Goal: Register for event/course

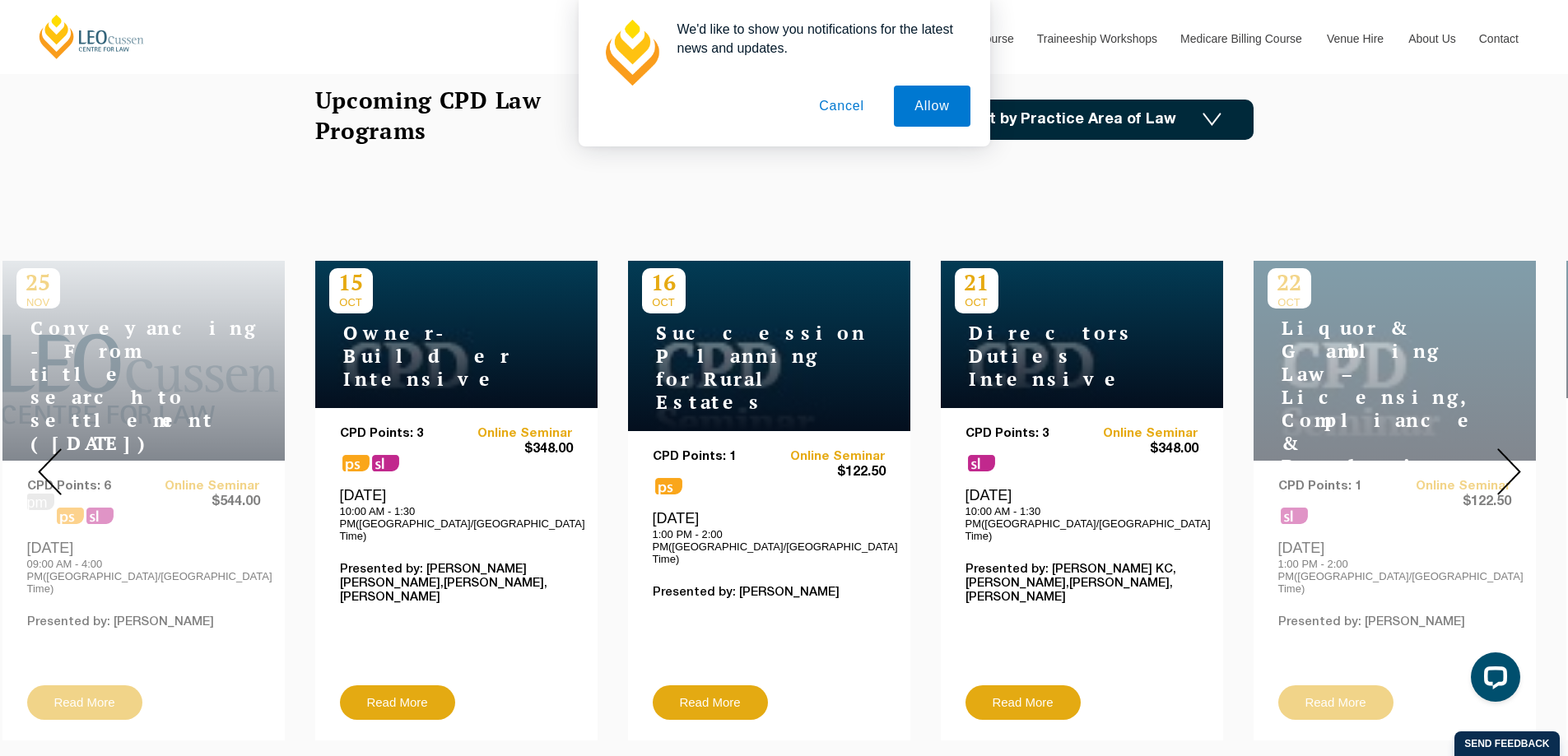
click at [1502, 465] on img at bounding box center [1509, 472] width 24 height 47
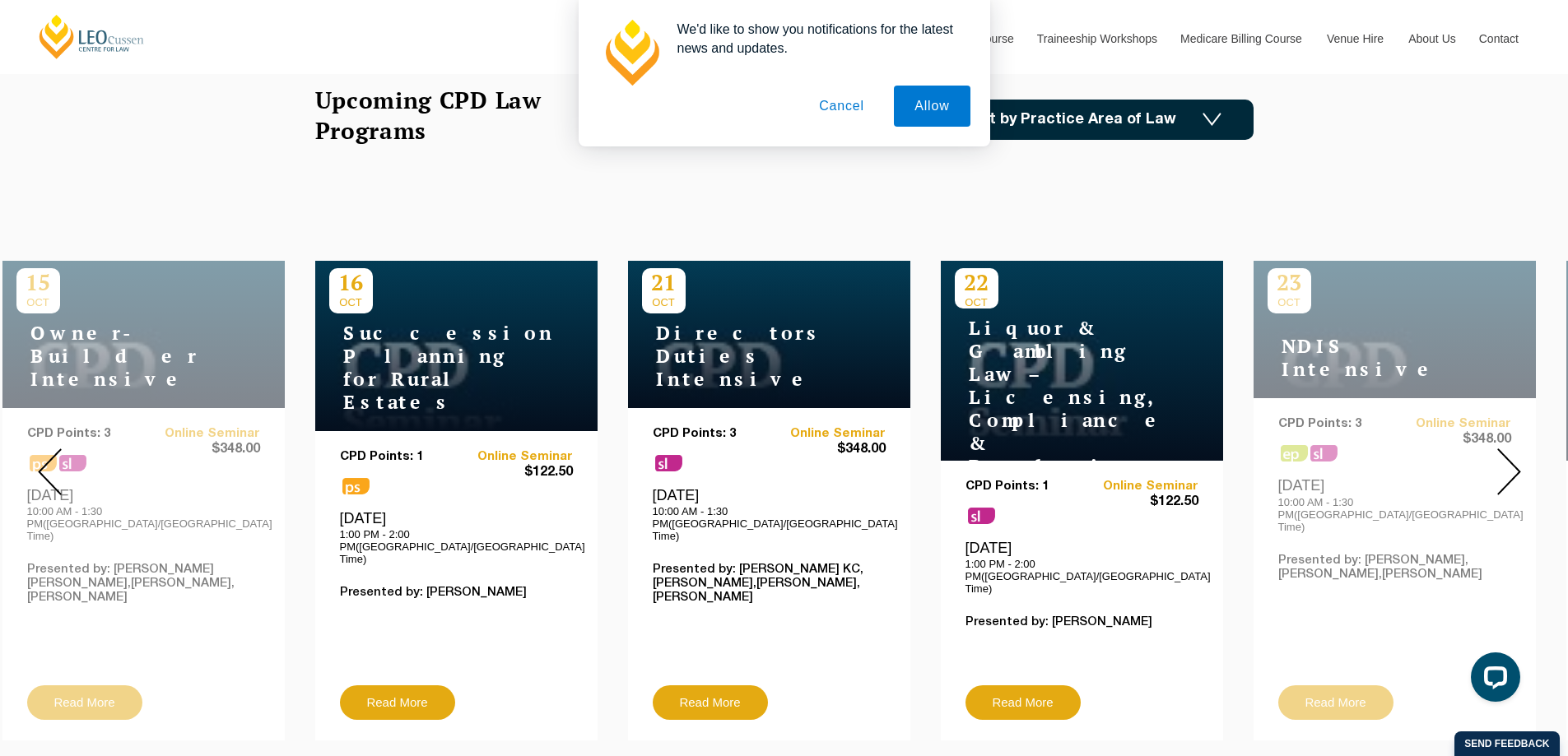
click at [1502, 465] on img at bounding box center [1509, 472] width 24 height 47
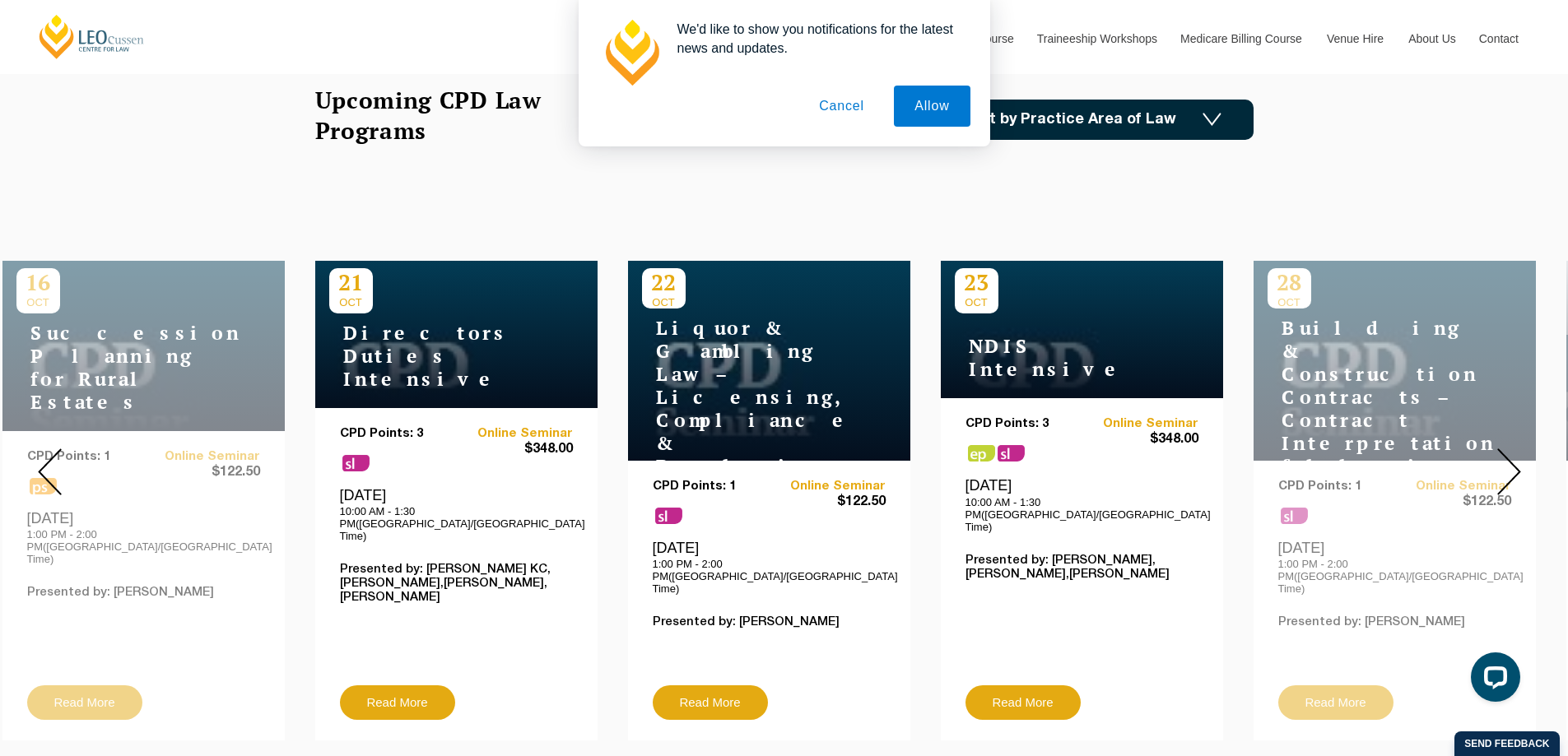
click at [1502, 465] on img at bounding box center [1509, 472] width 24 height 47
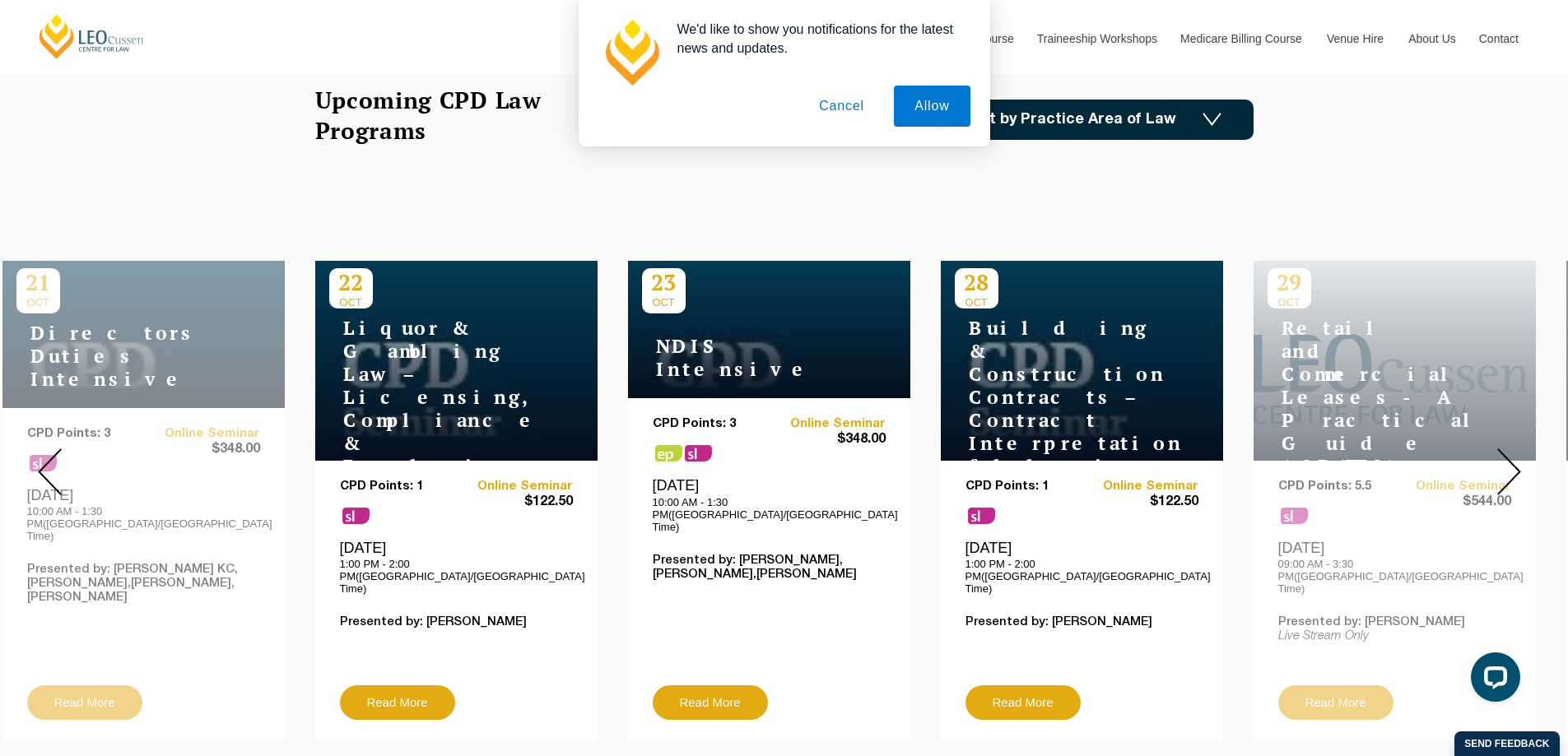
click at [1502, 465] on img at bounding box center [1509, 472] width 24 height 47
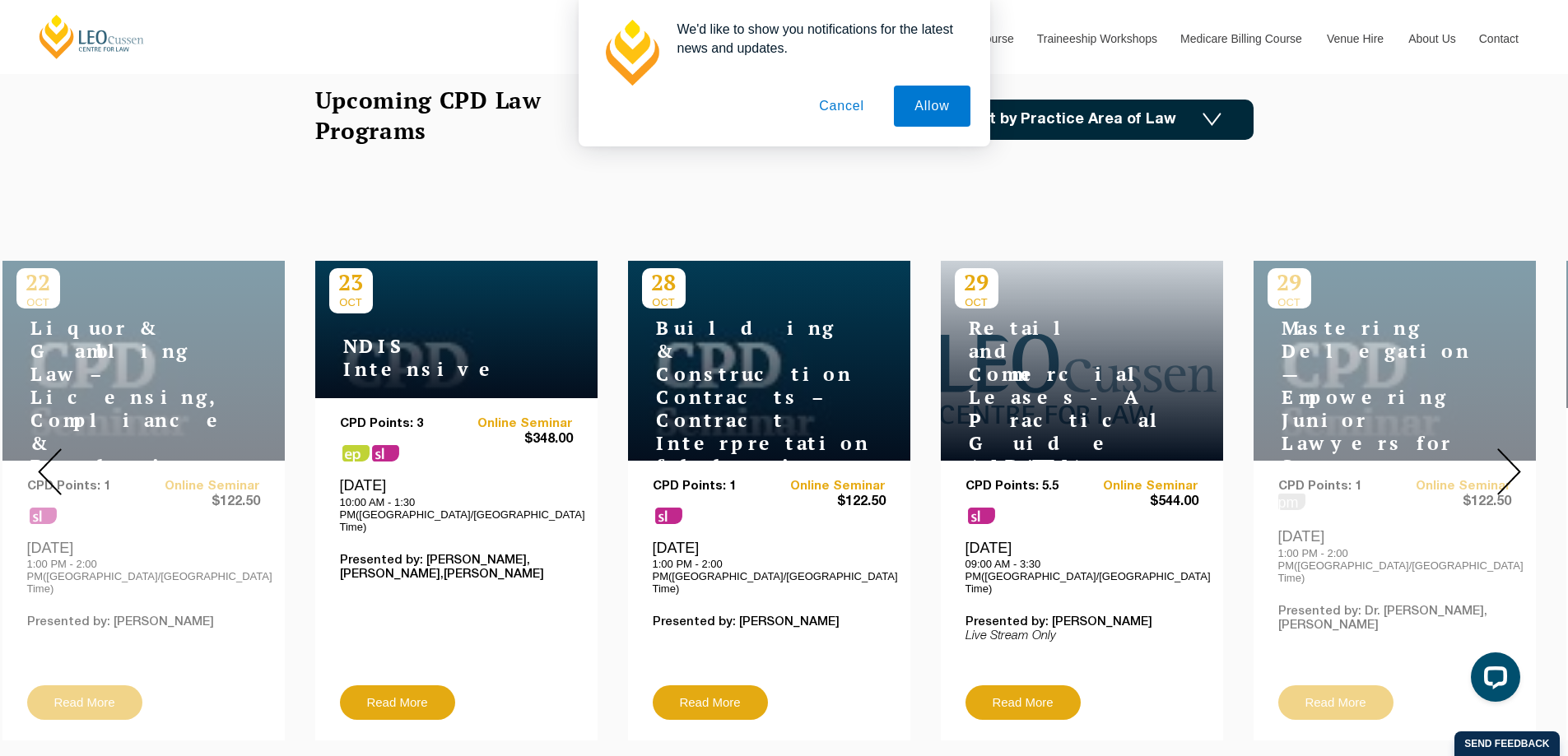
click at [1502, 465] on img at bounding box center [1509, 472] width 24 height 47
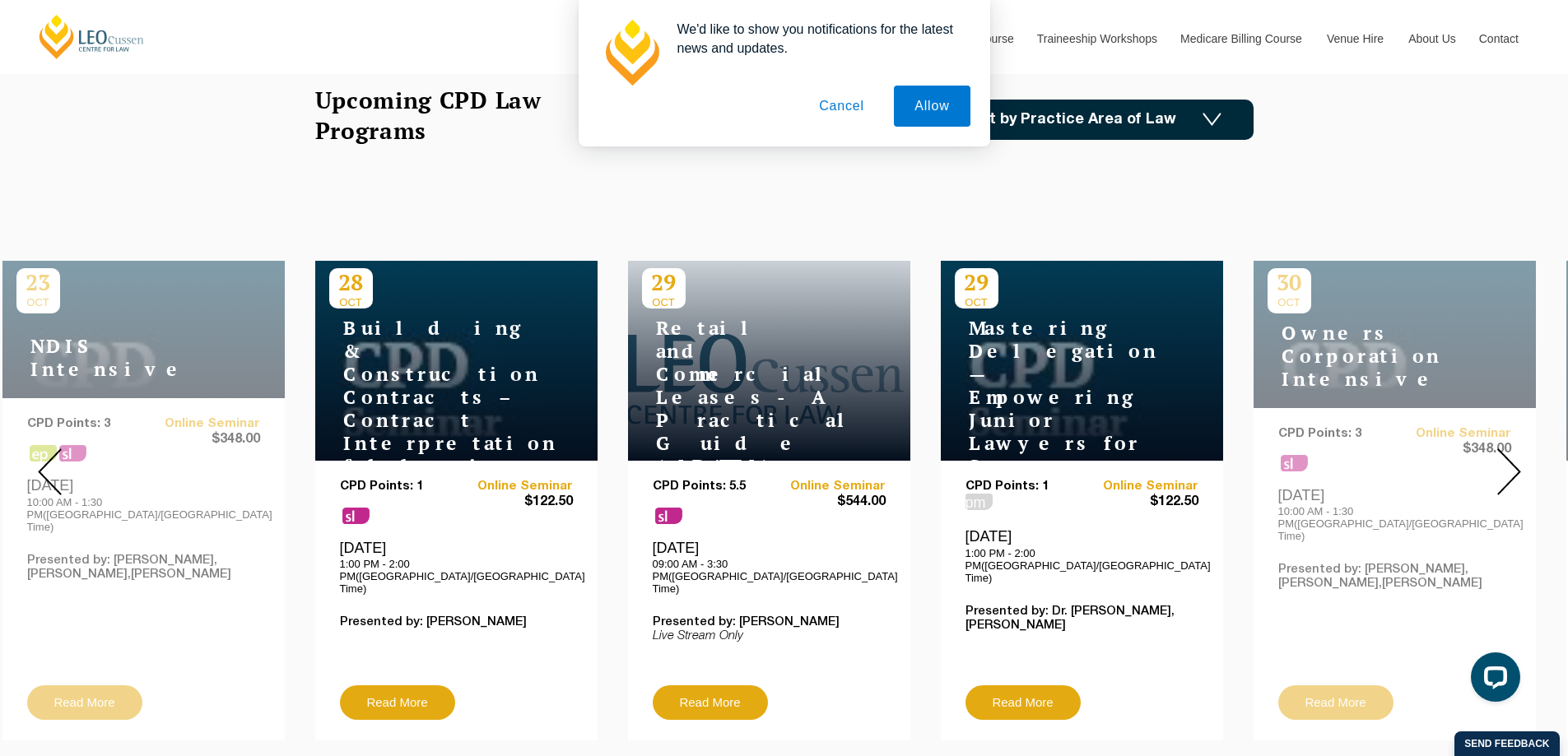
click at [1502, 465] on img at bounding box center [1509, 472] width 24 height 47
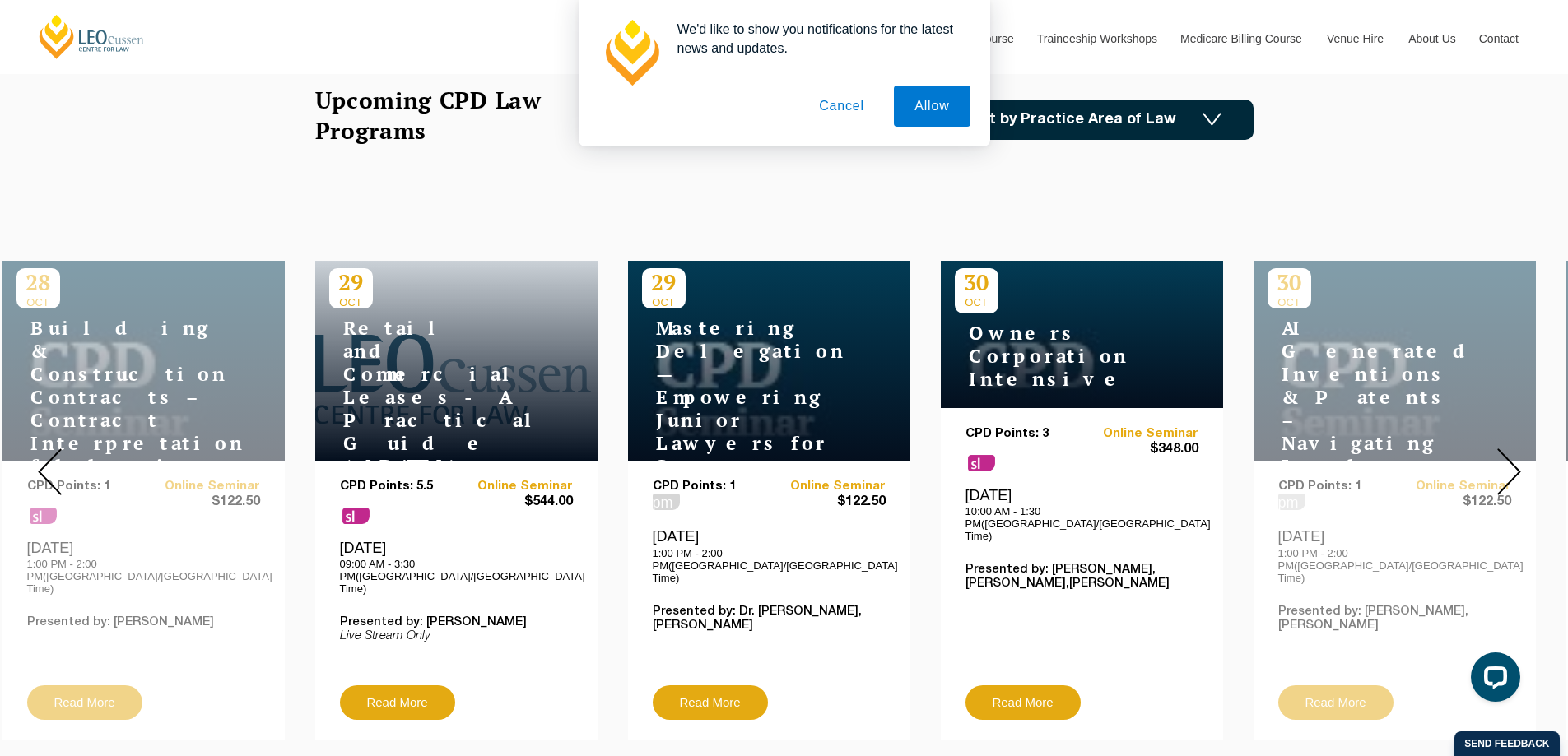
click at [1502, 465] on img at bounding box center [1509, 472] width 24 height 47
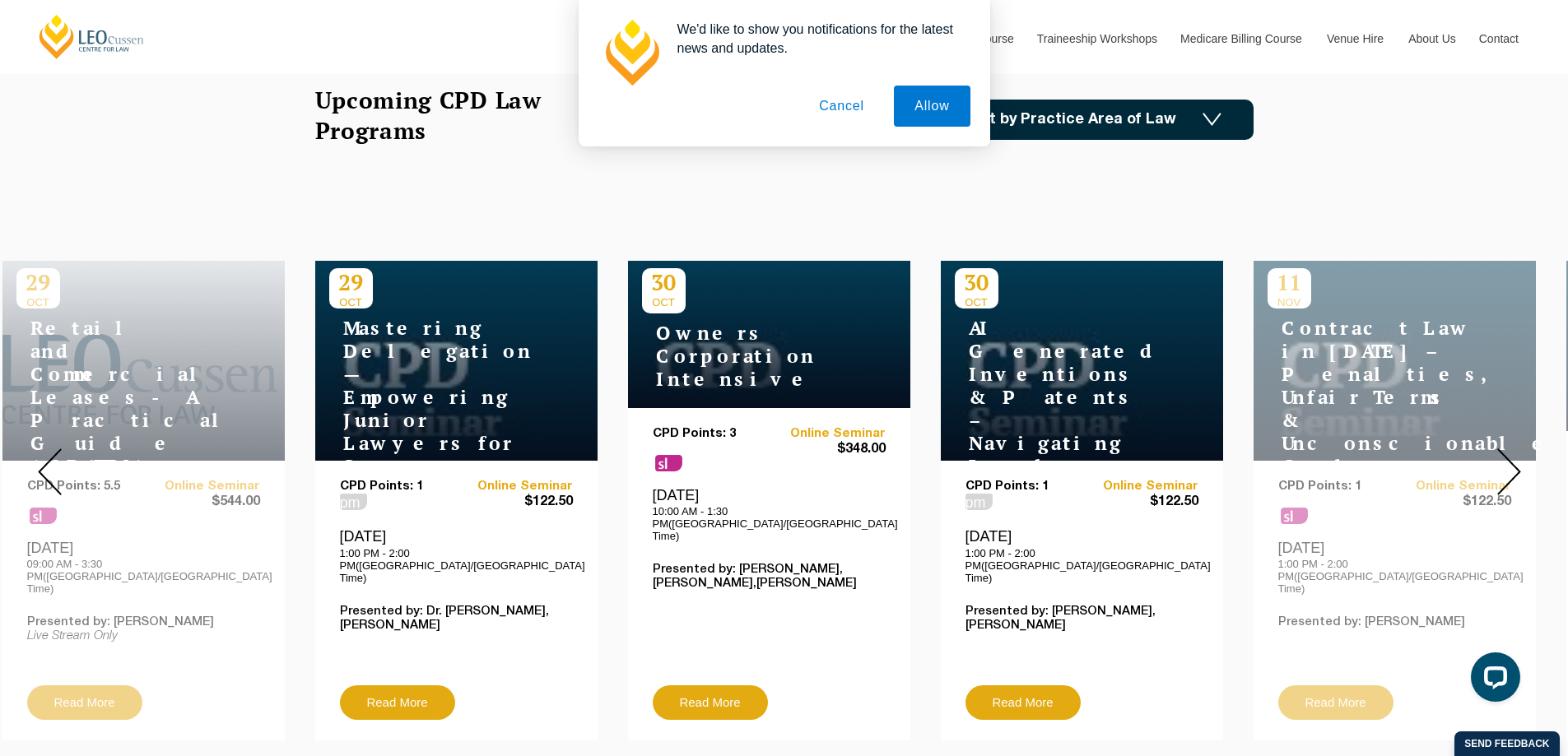
click at [1502, 465] on img at bounding box center [1509, 472] width 24 height 47
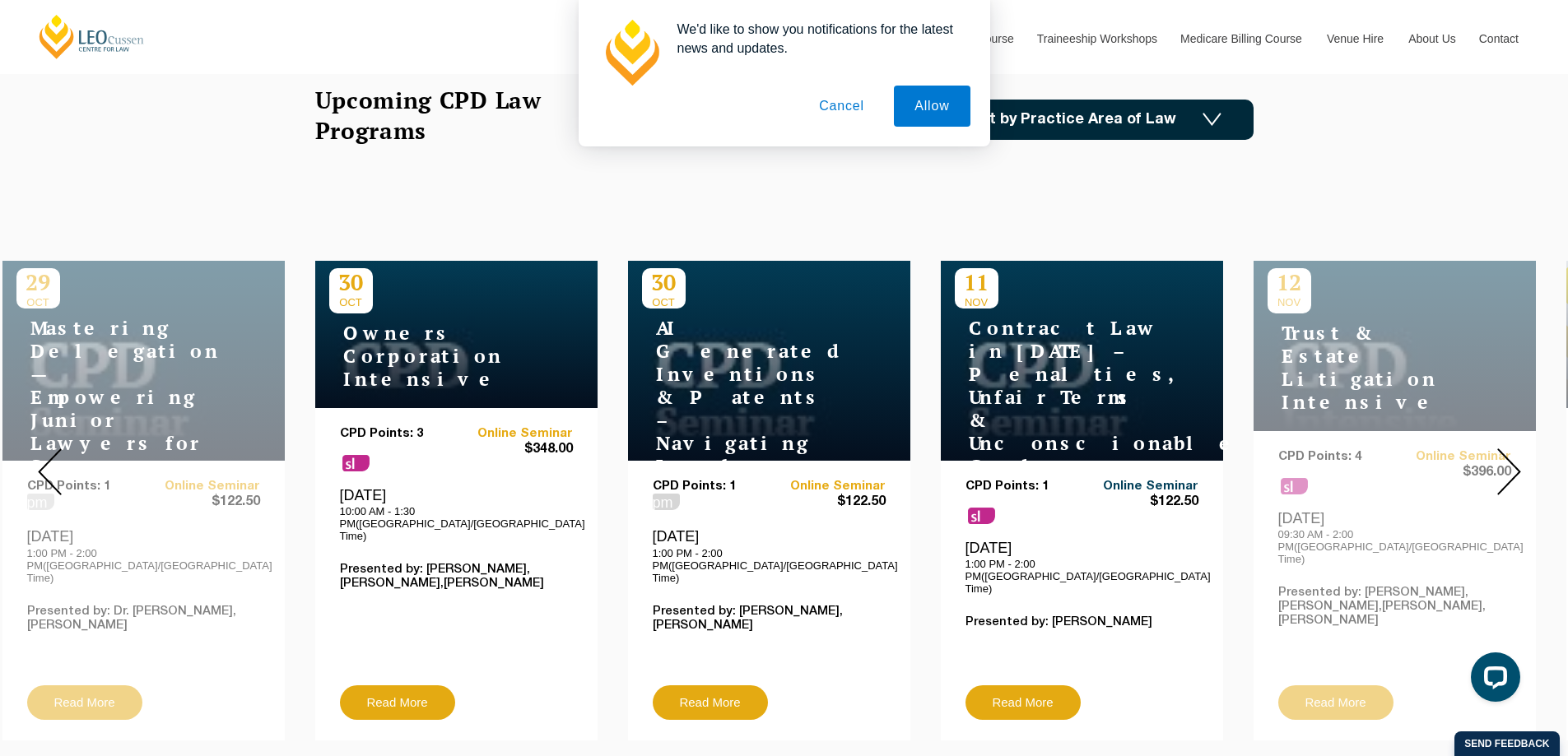
click at [1175, 480] on link "Online Seminar" at bounding box center [1139, 486] width 116 height 14
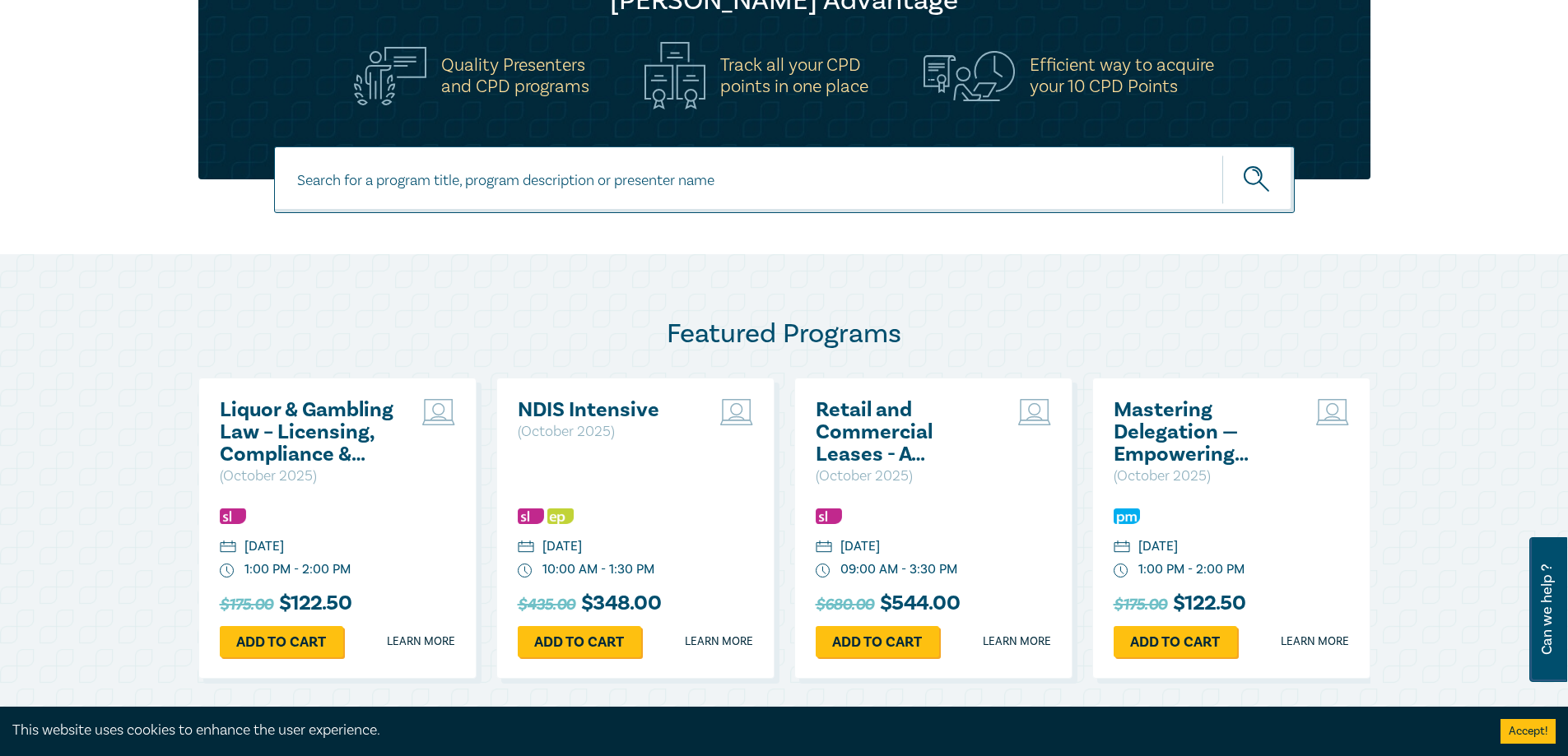
scroll to position [896, 0]
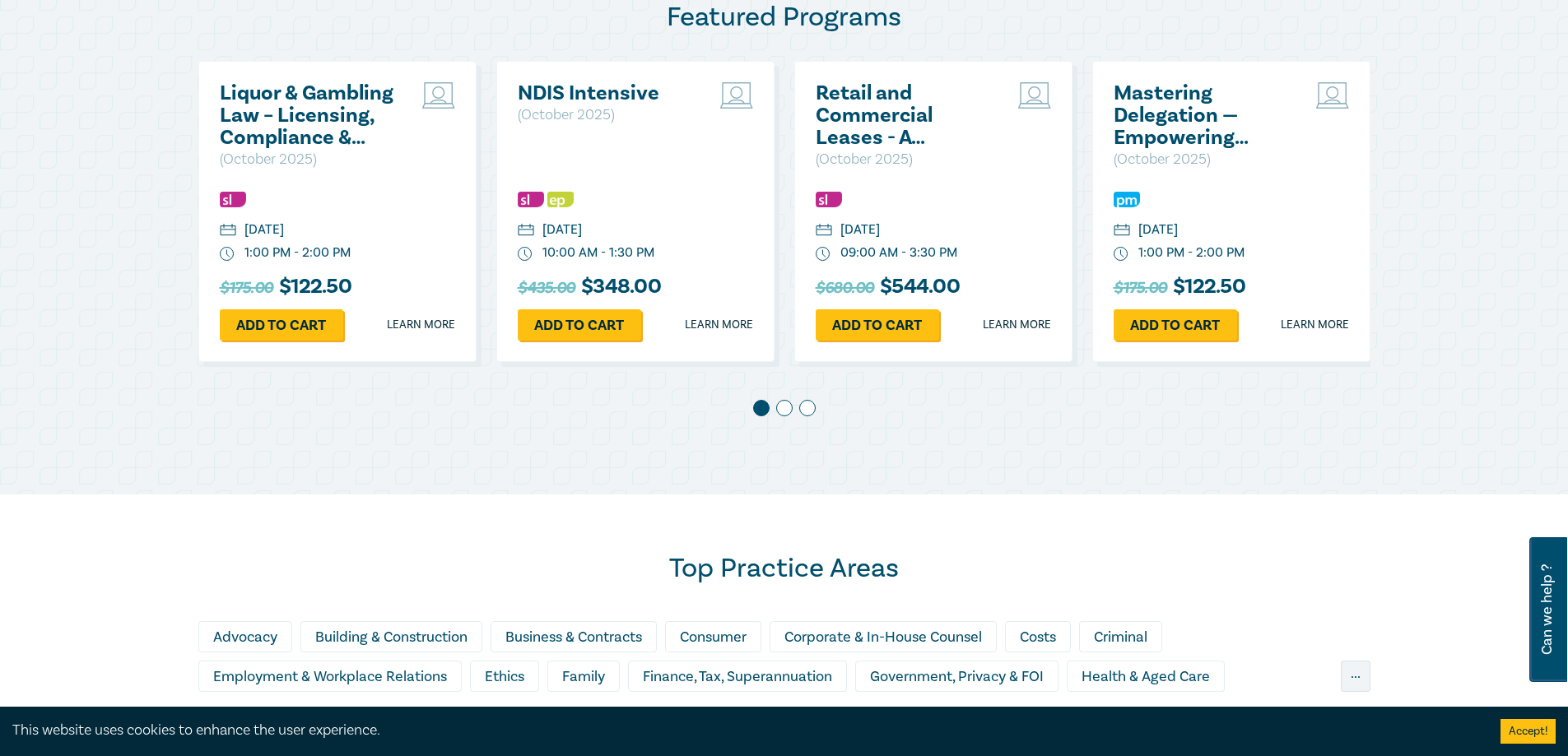
click at [966, 193] on div "Liquor & Gambling Law – Licensing, Compliance & Regulations ( October 2025 ) We…" at bounding box center [784, 221] width 1172 height 321
click at [784, 405] on span at bounding box center [784, 408] width 16 height 16
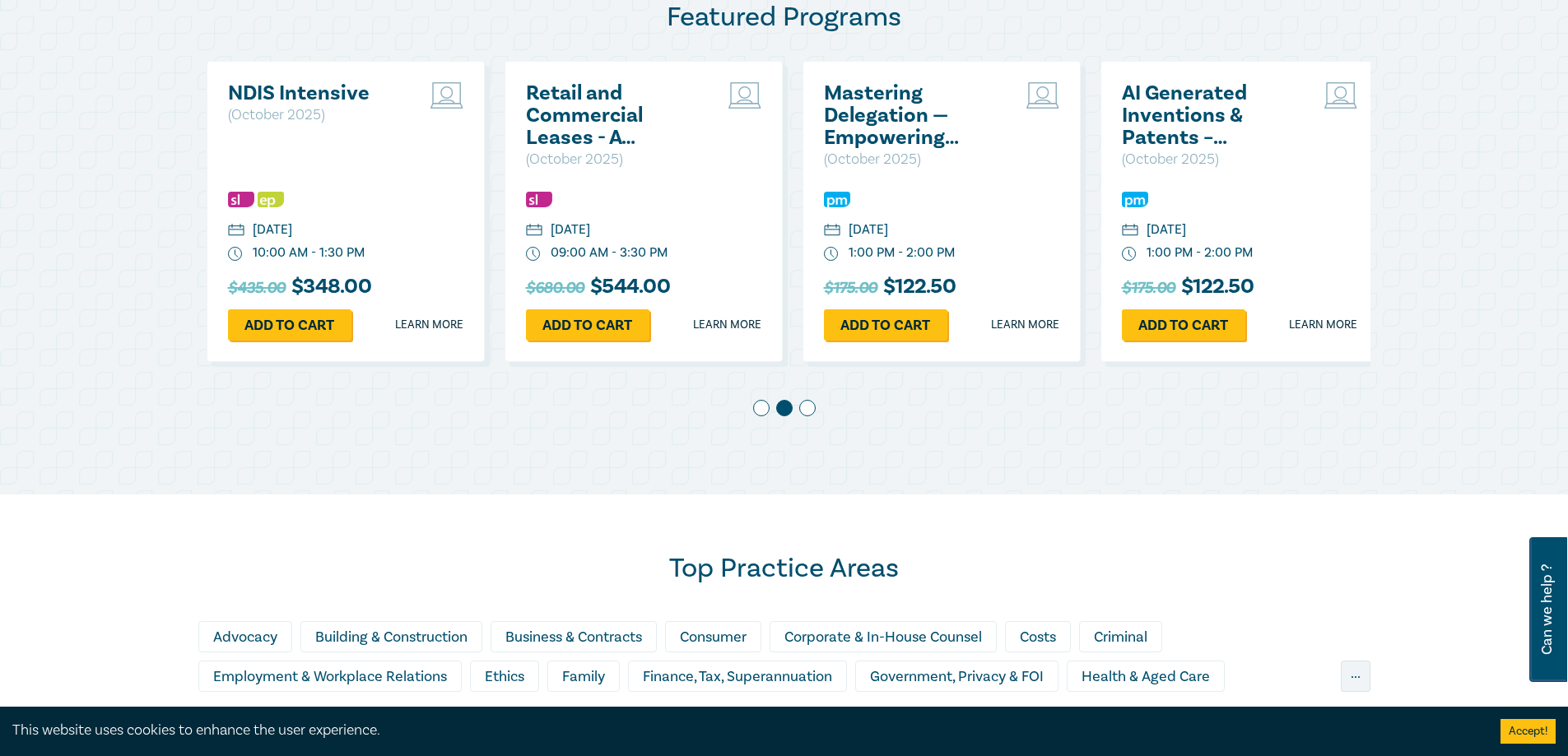
scroll to position [0, 298]
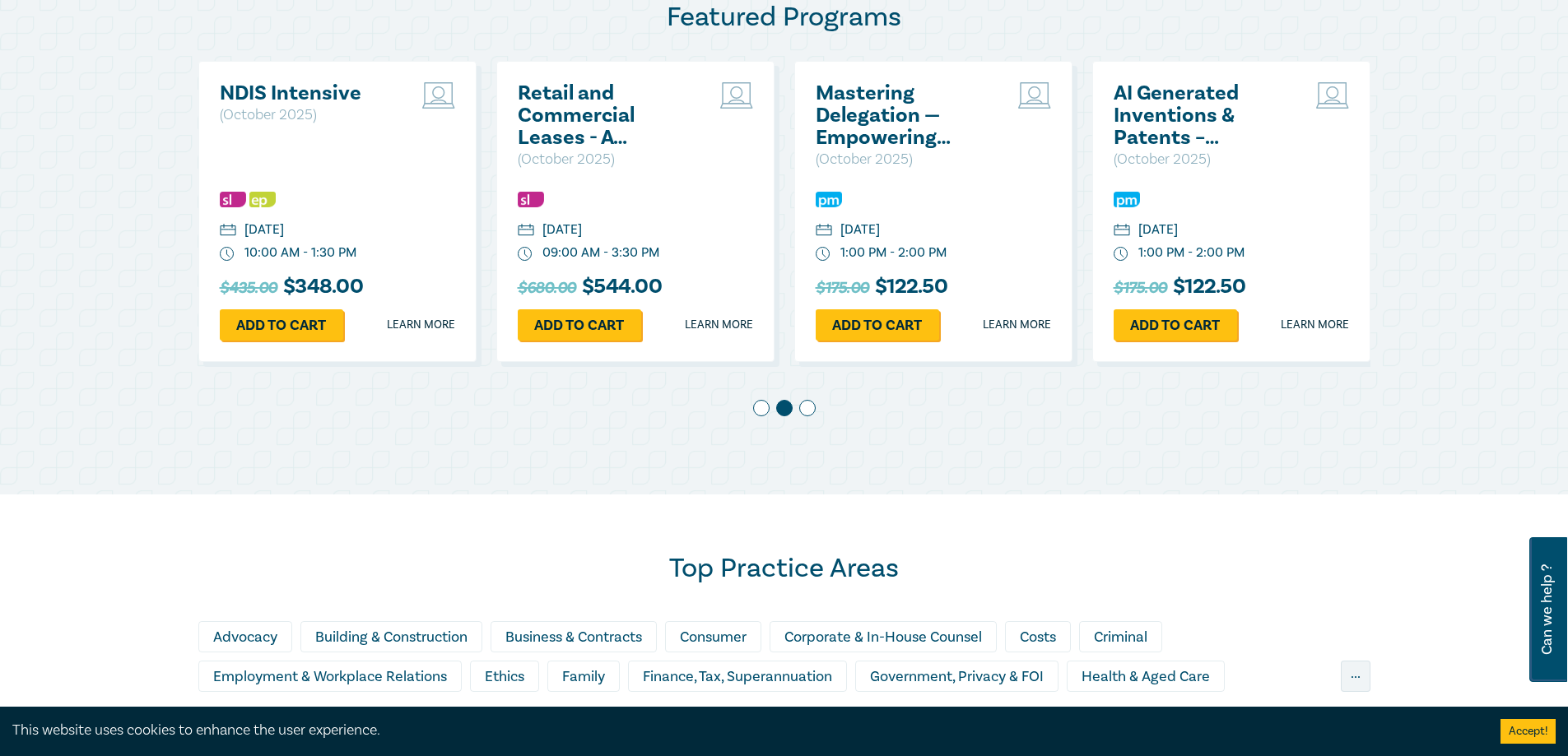
click at [814, 408] on span at bounding box center [807, 408] width 16 height 16
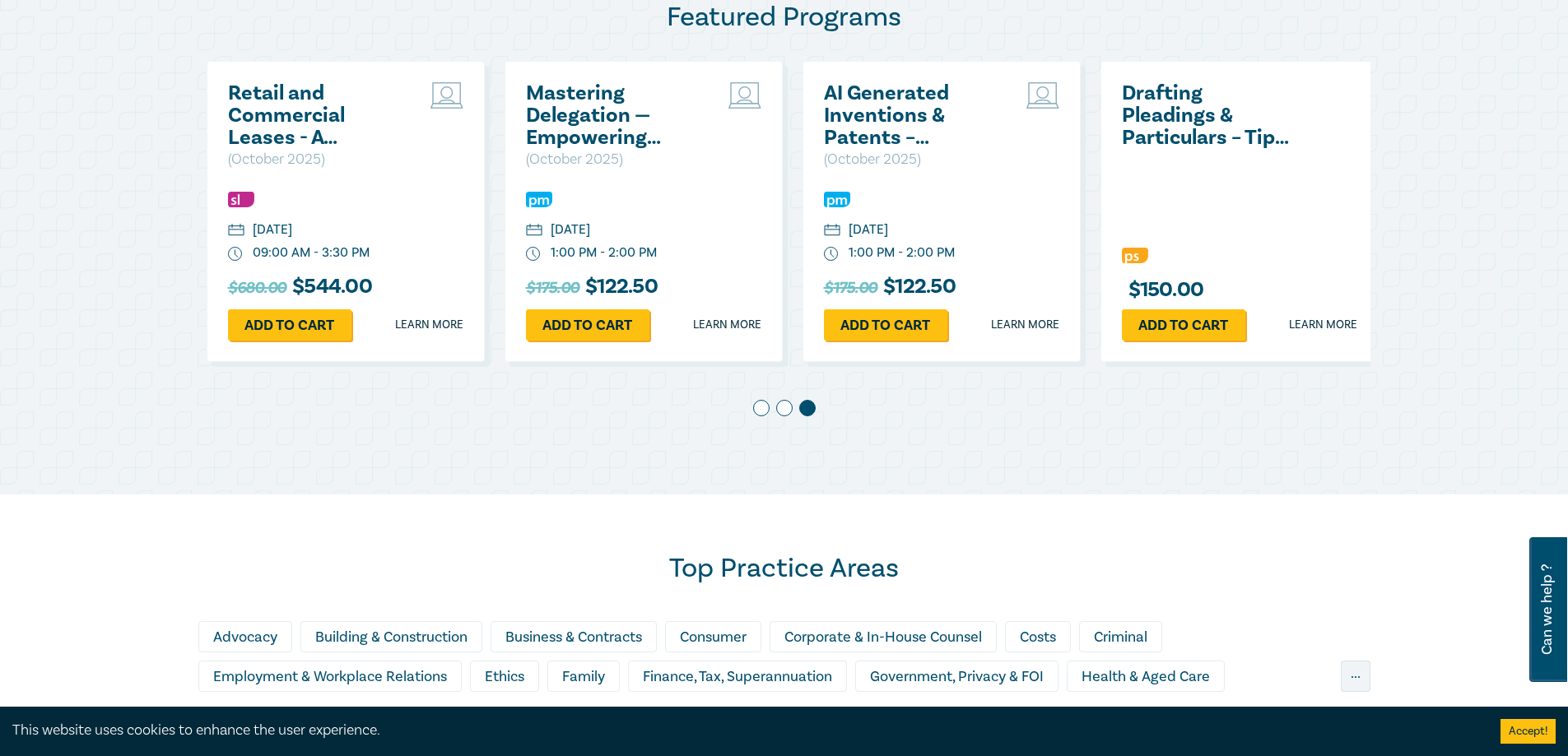
scroll to position [0, 596]
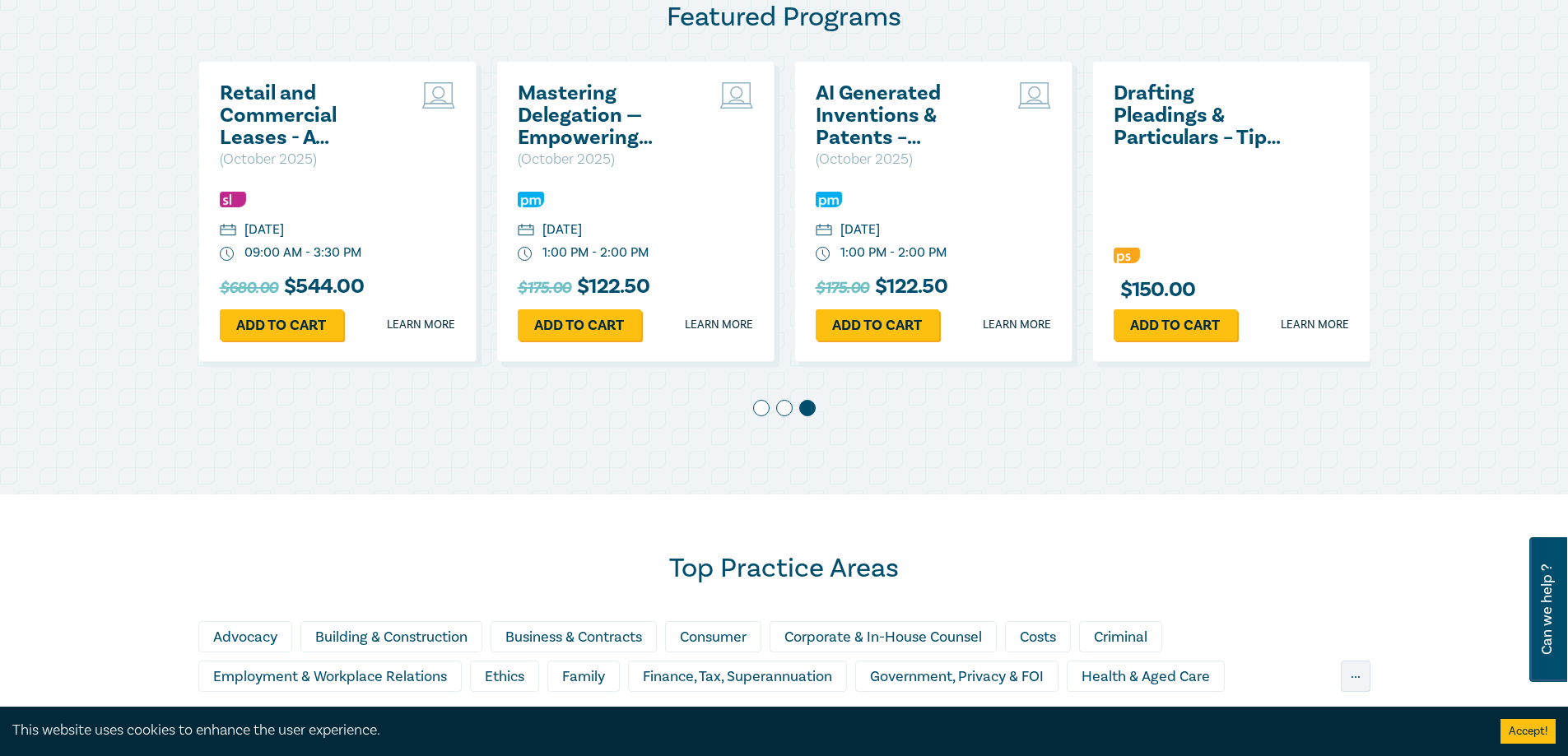
click at [786, 403] on span at bounding box center [784, 408] width 16 height 16
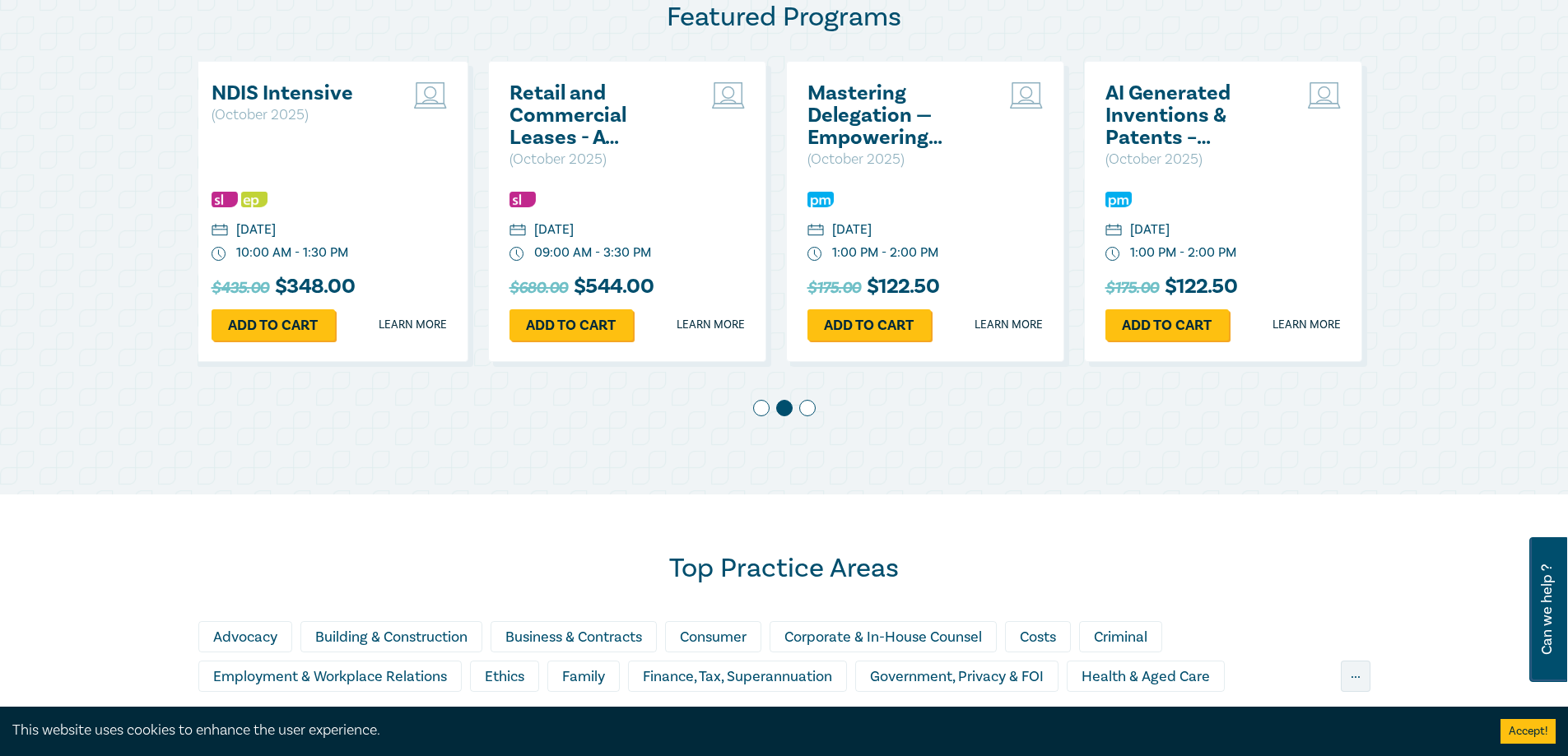
scroll to position [0, 298]
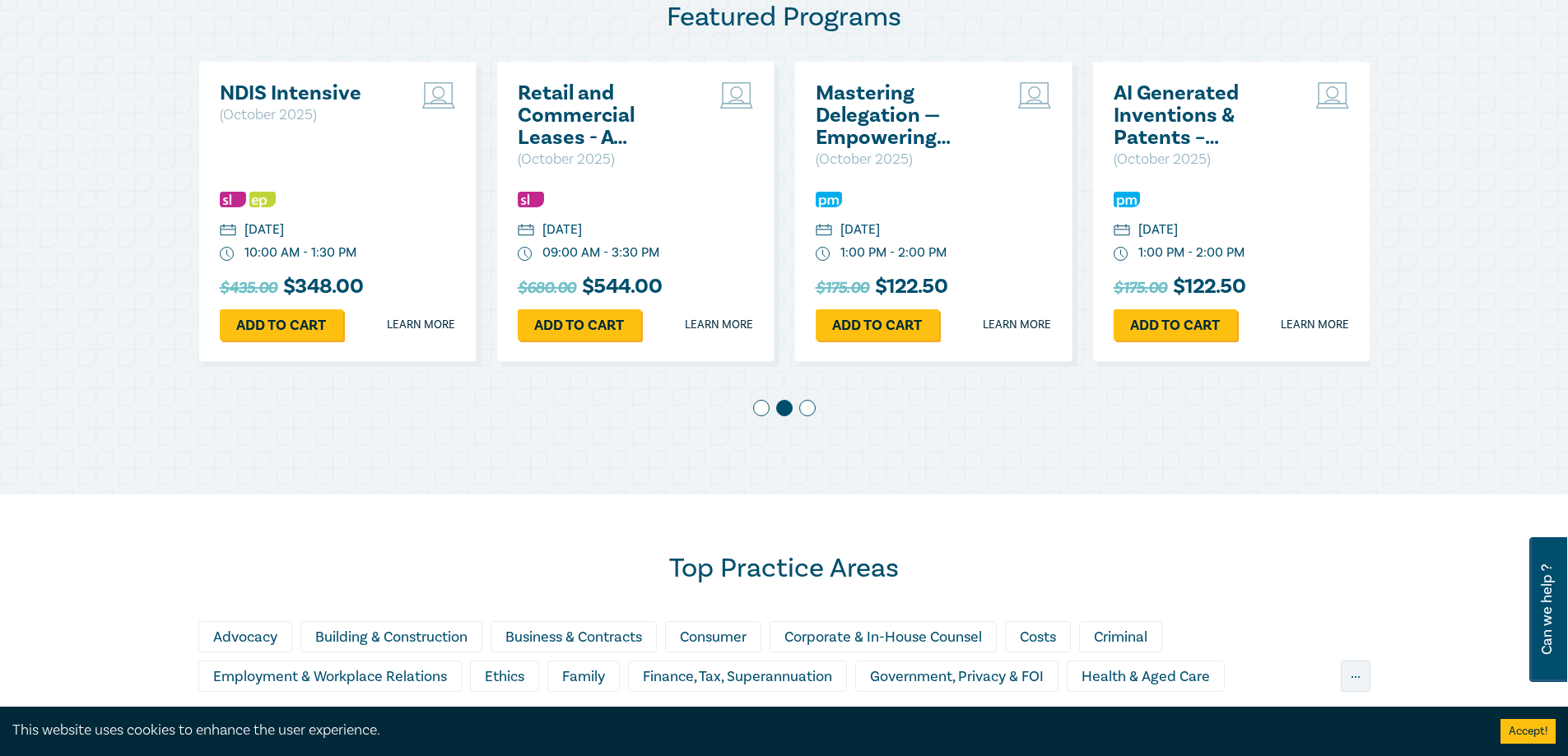
click at [769, 414] on div at bounding box center [784, 411] width 1172 height 23
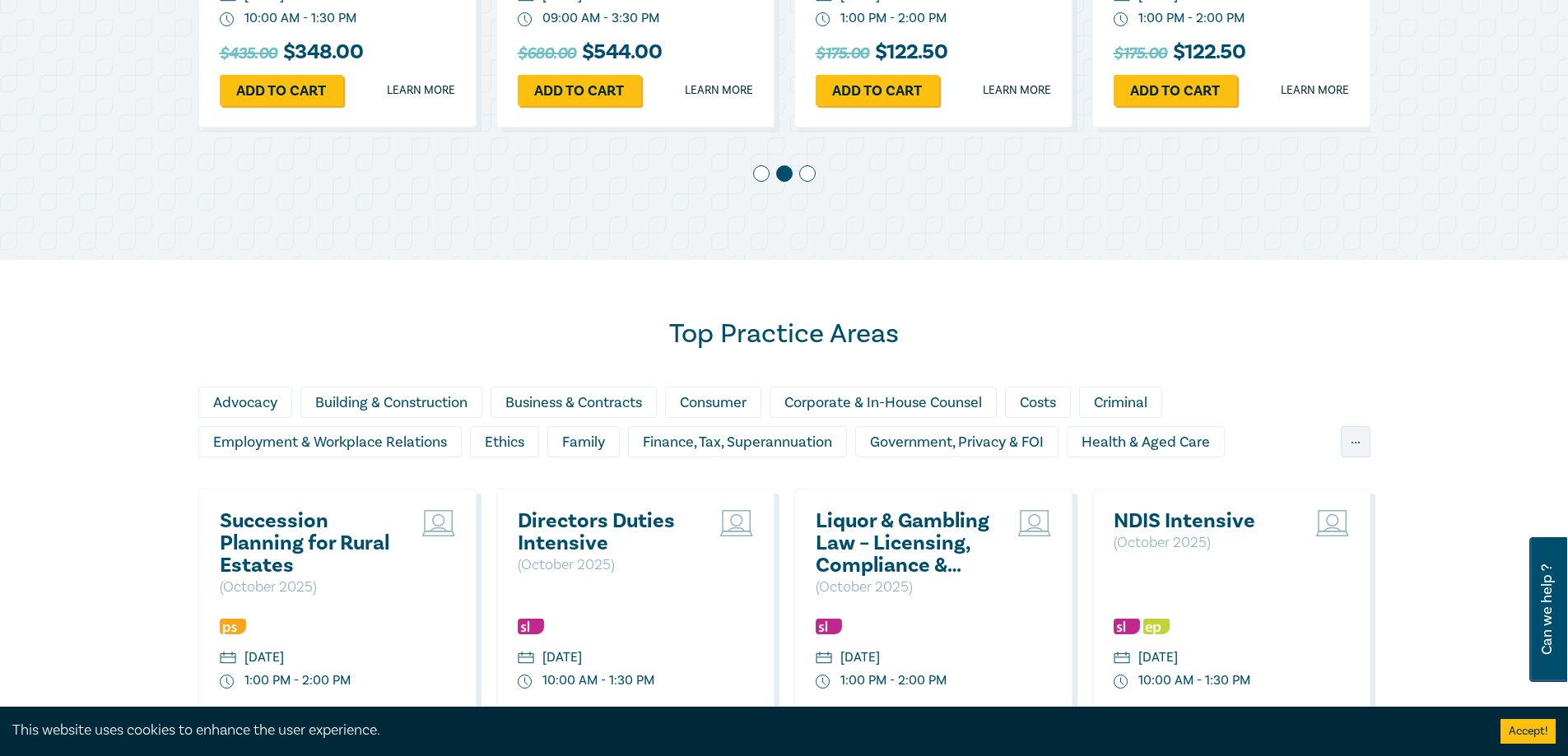
scroll to position [1225, 0]
